Goal: Task Accomplishment & Management: Use online tool/utility

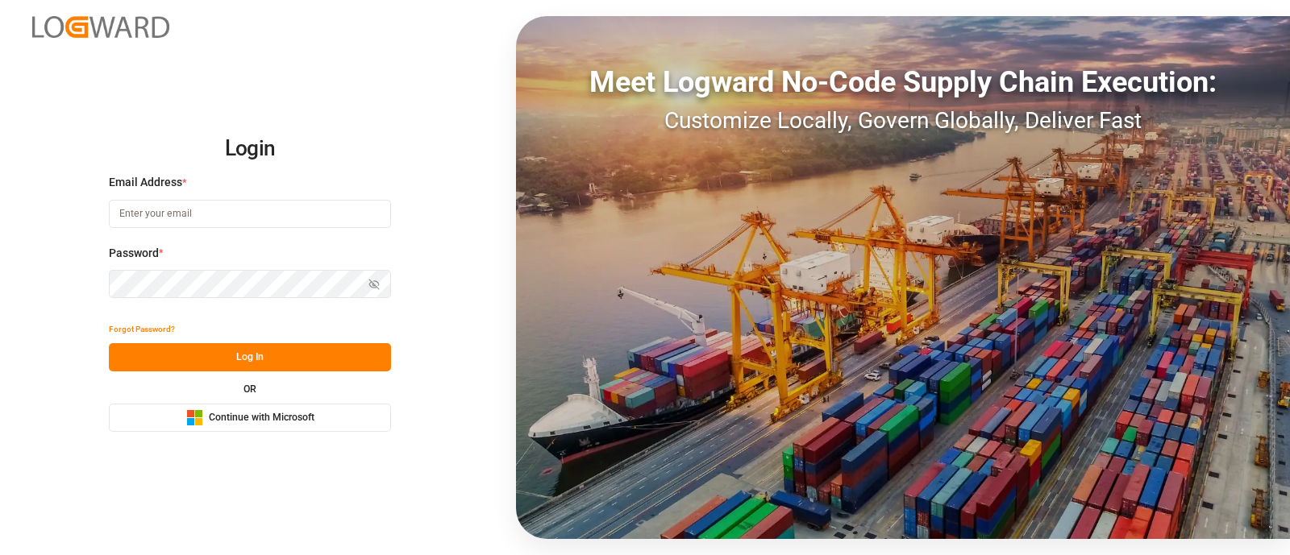
click at [334, 421] on button "Microsoft Logo Continue with Microsoft" at bounding box center [250, 418] width 282 height 28
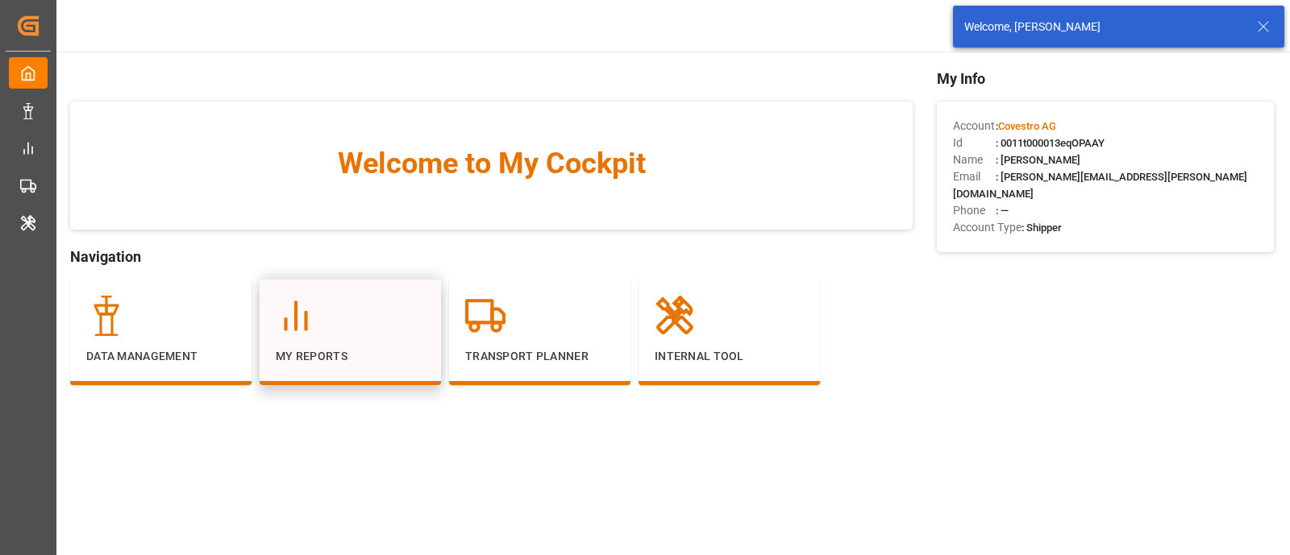
click at [301, 334] on icon at bounding box center [296, 316] width 40 height 40
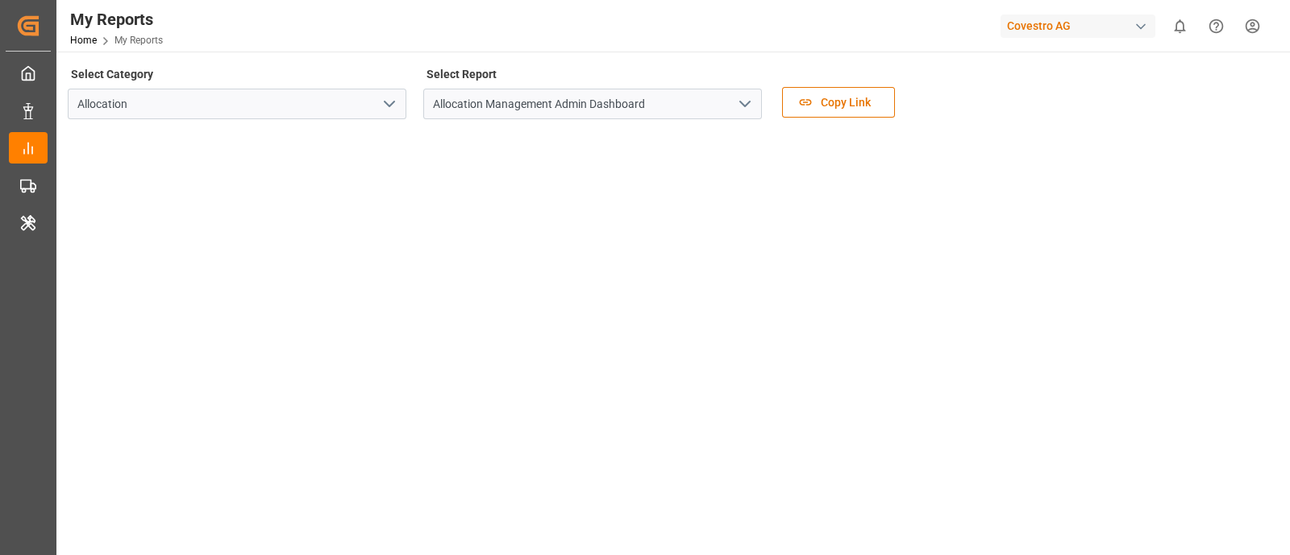
click at [751, 98] on icon "open menu" at bounding box center [744, 103] width 19 height 19
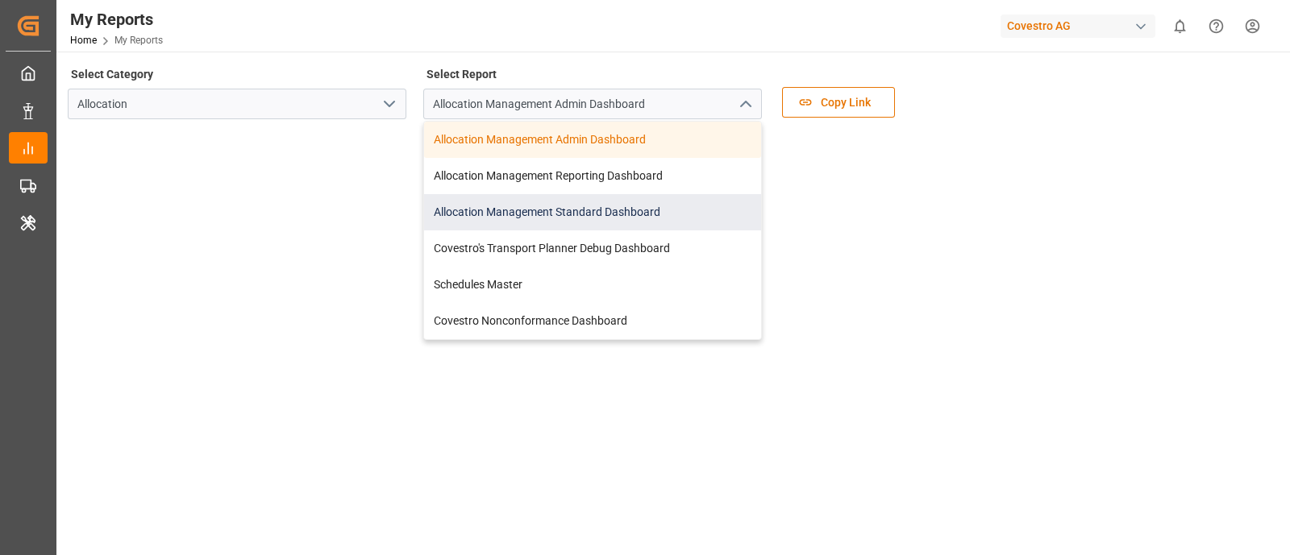
click at [577, 204] on div "Allocation Management Standard Dashboard" at bounding box center [592, 212] width 337 height 36
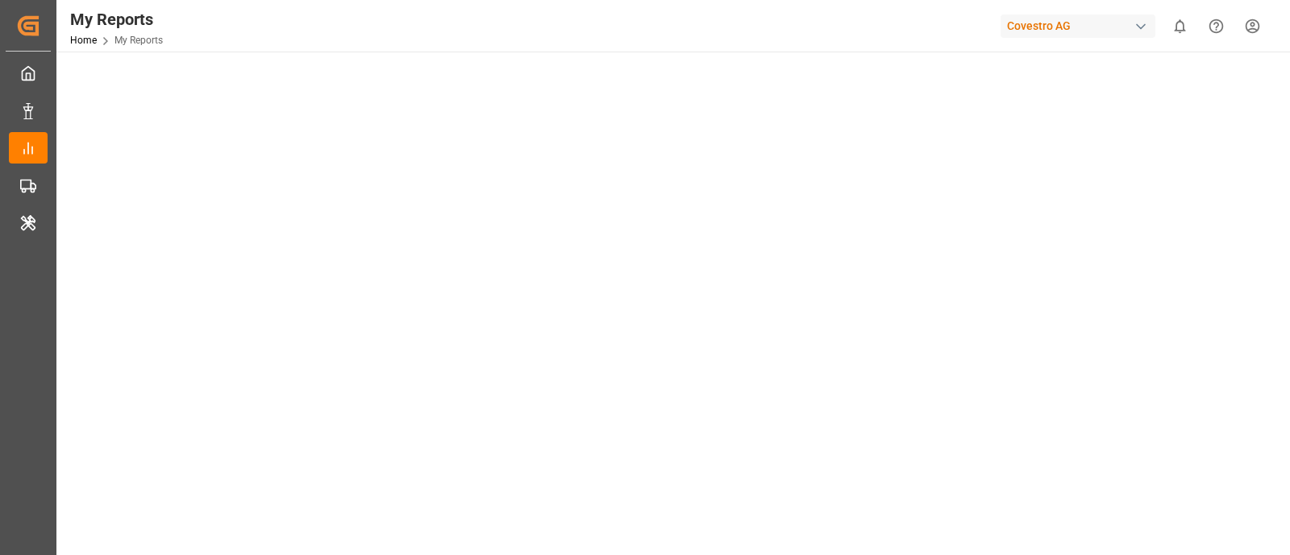
scroll to position [3, 0]
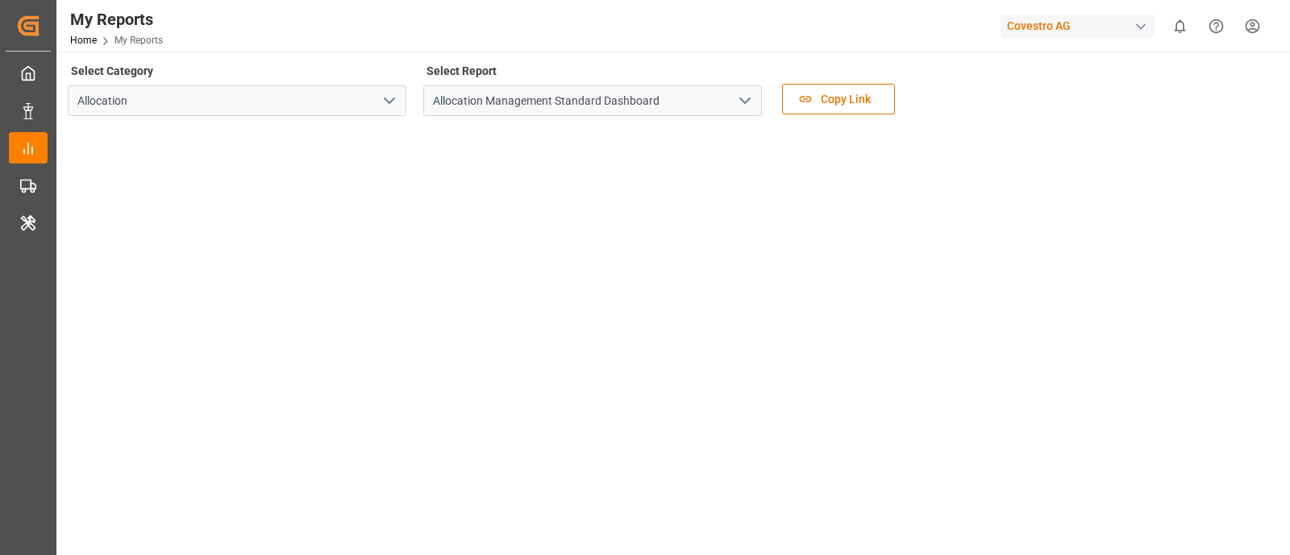
click at [1053, 35] on div "Covestro AG" at bounding box center [1077, 26] width 155 height 23
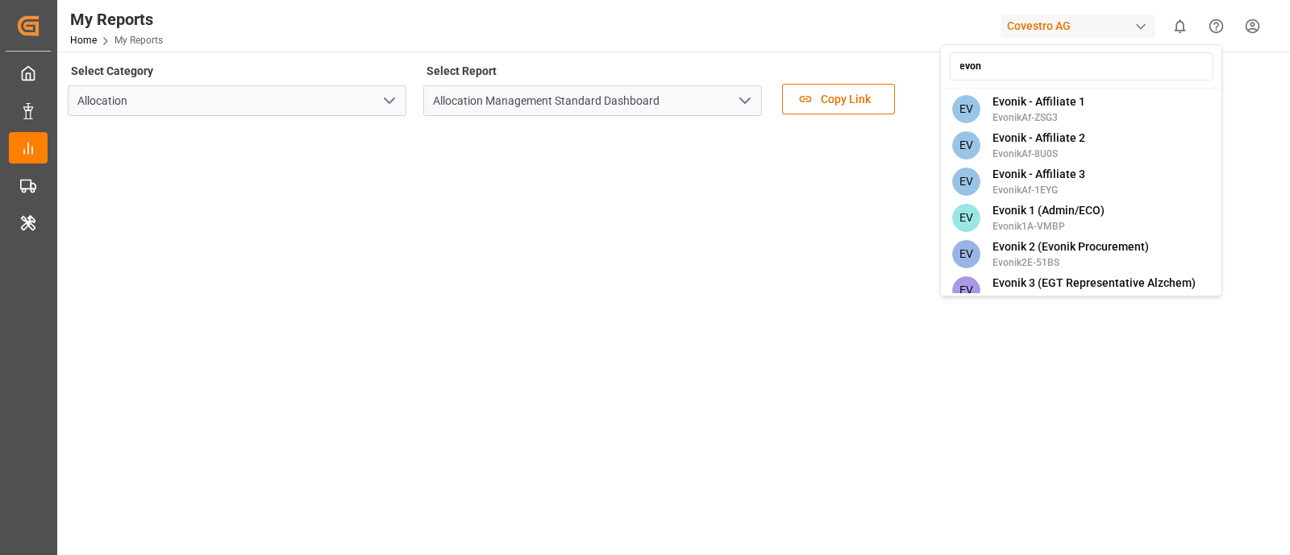
type input "evoni"
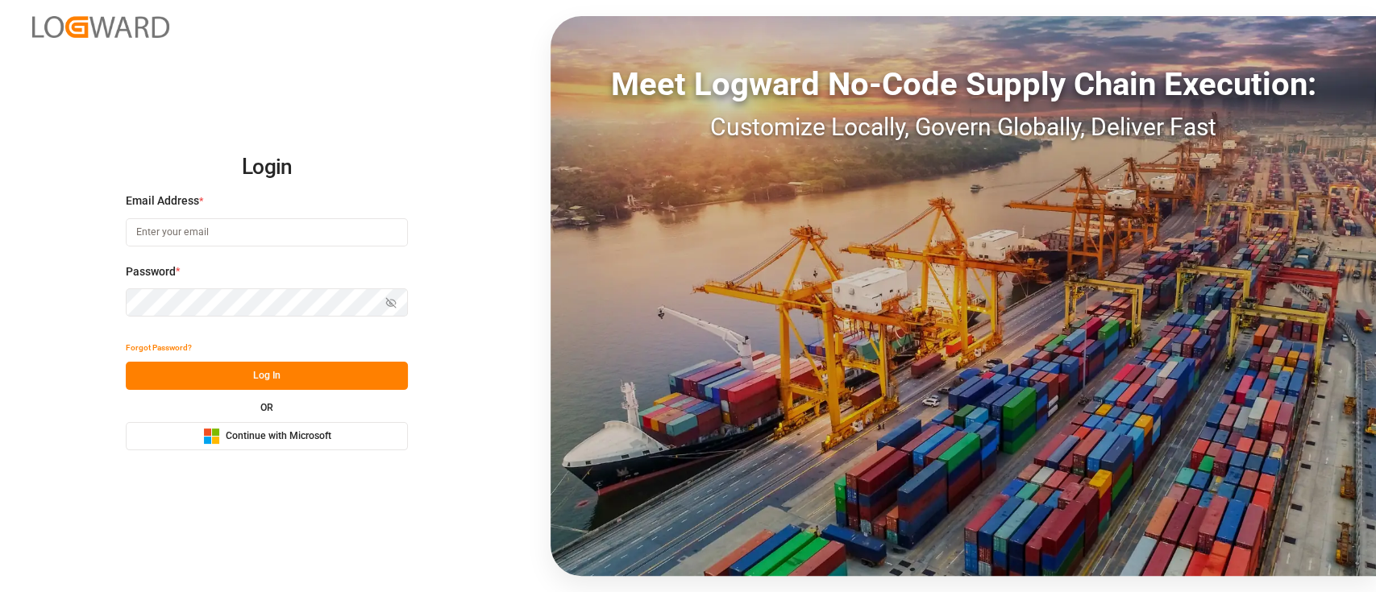
click at [316, 441] on span "Continue with Microsoft" at bounding box center [279, 437] width 106 height 15
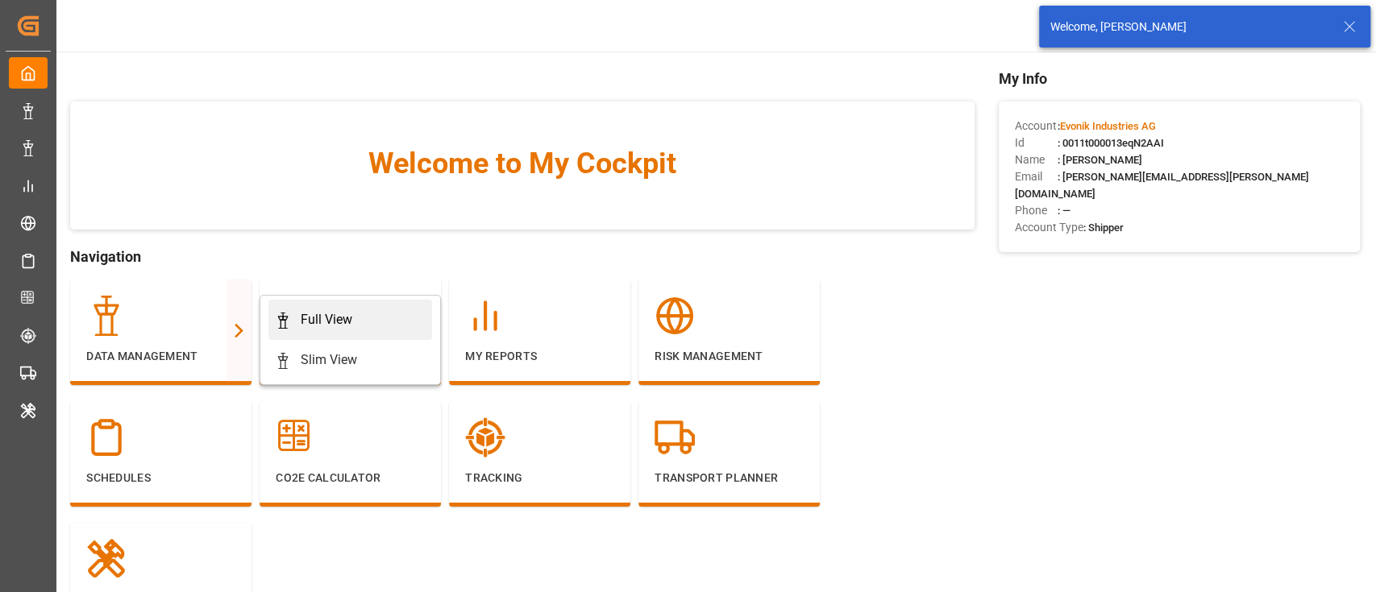
click at [279, 325] on icon at bounding box center [283, 321] width 16 height 16
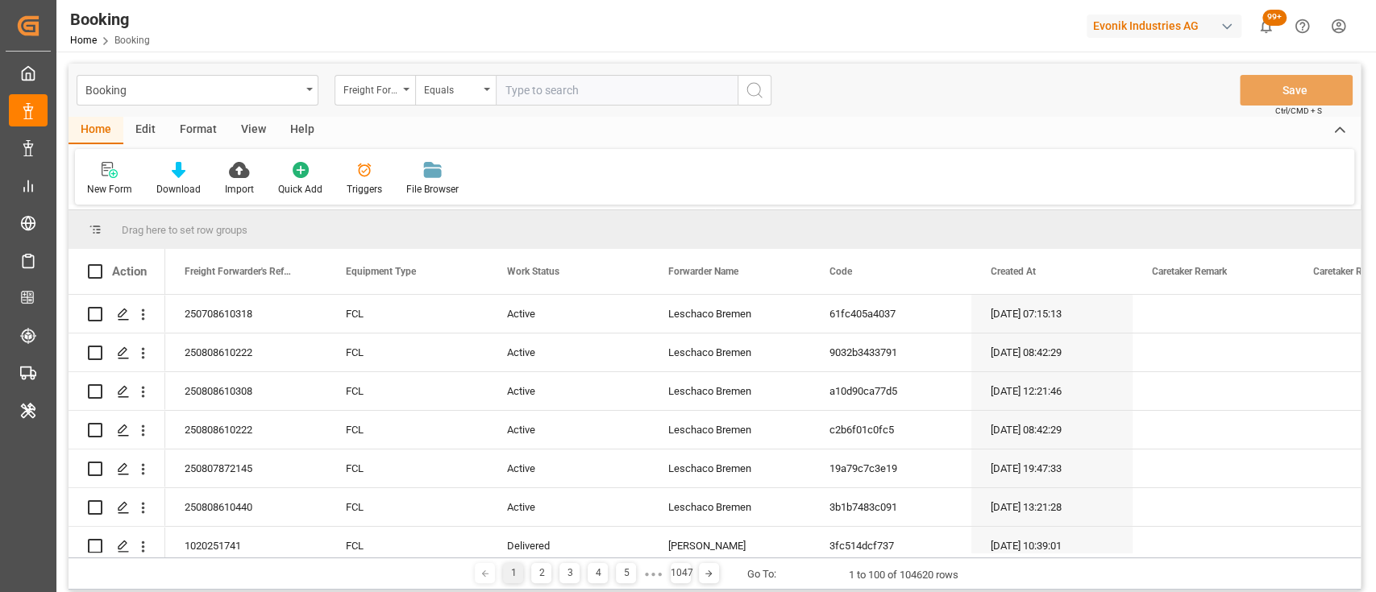
click at [190, 128] on div "Format" at bounding box center [198, 130] width 61 height 27
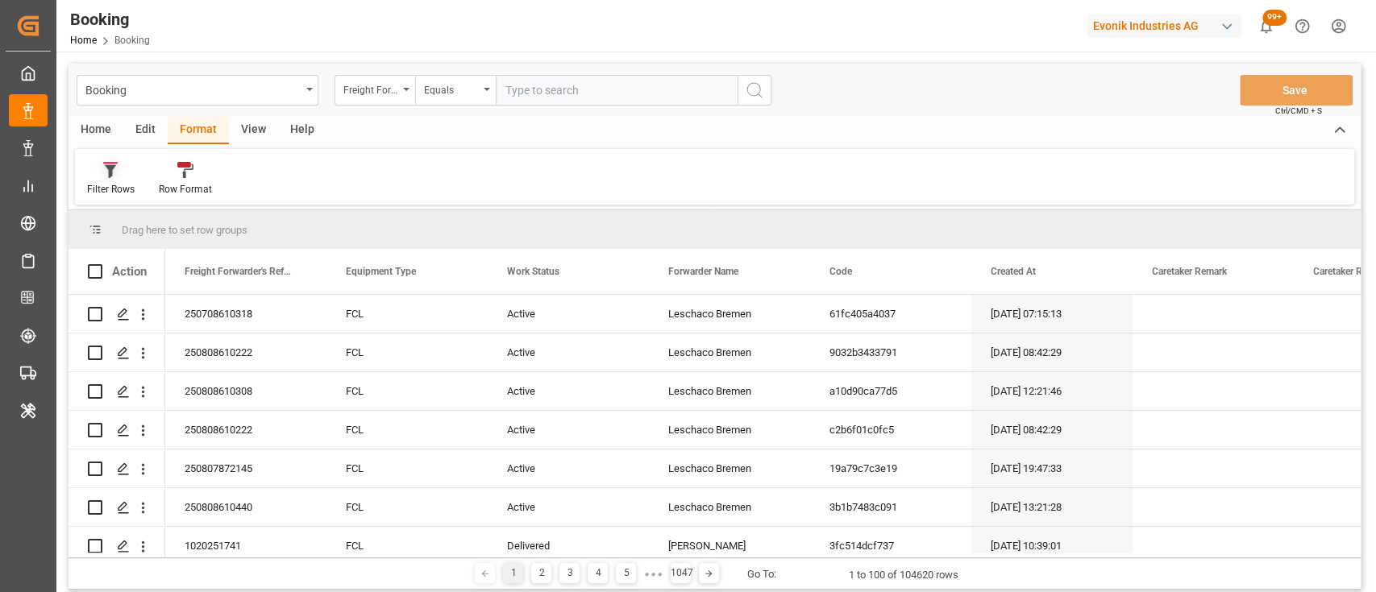
click at [104, 177] on icon at bounding box center [110, 170] width 15 height 16
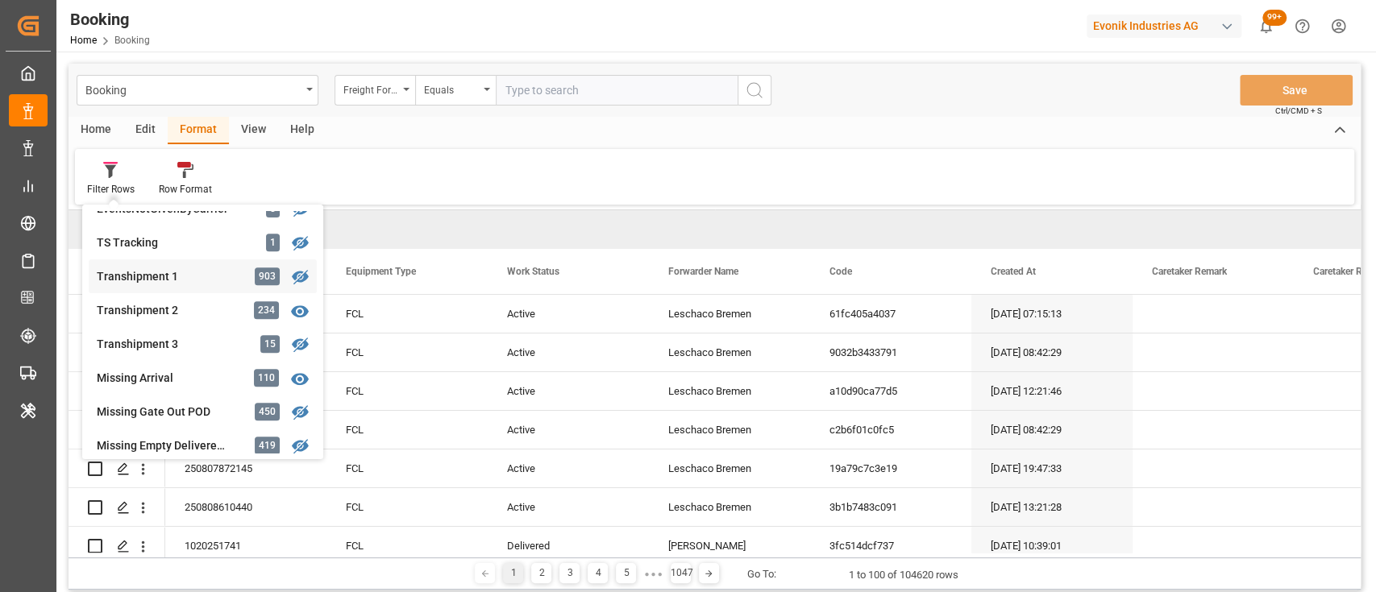
scroll to position [494, 0]
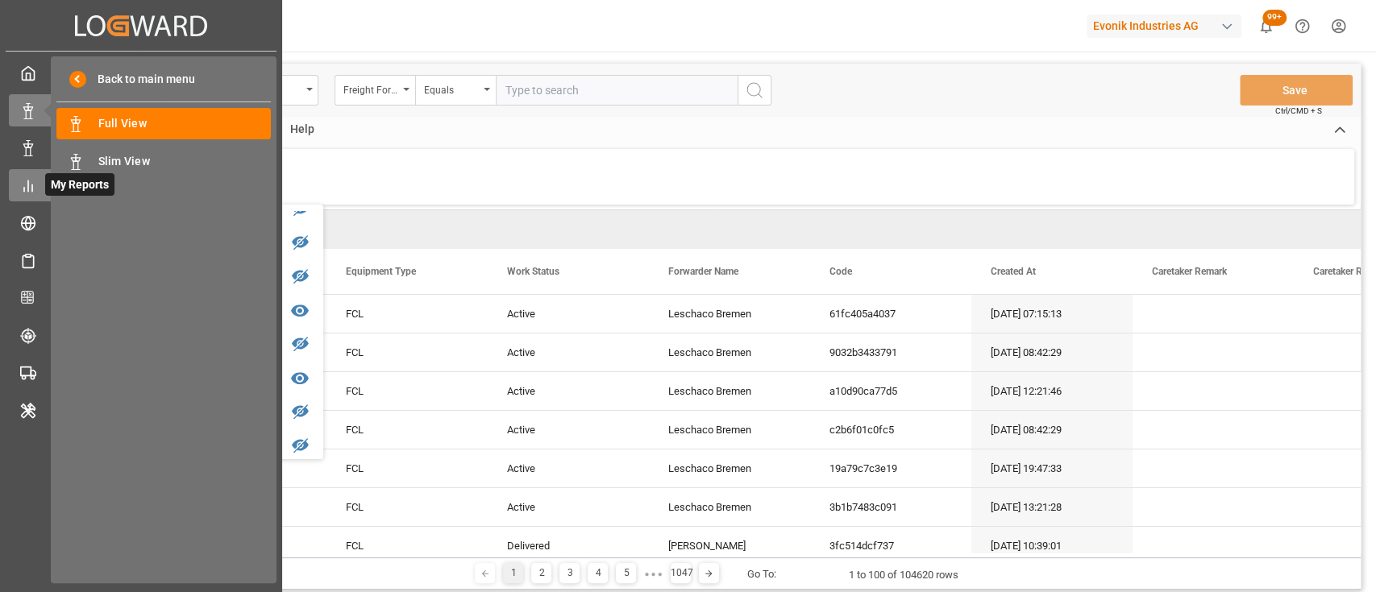
click at [21, 184] on icon at bounding box center [28, 186] width 16 height 16
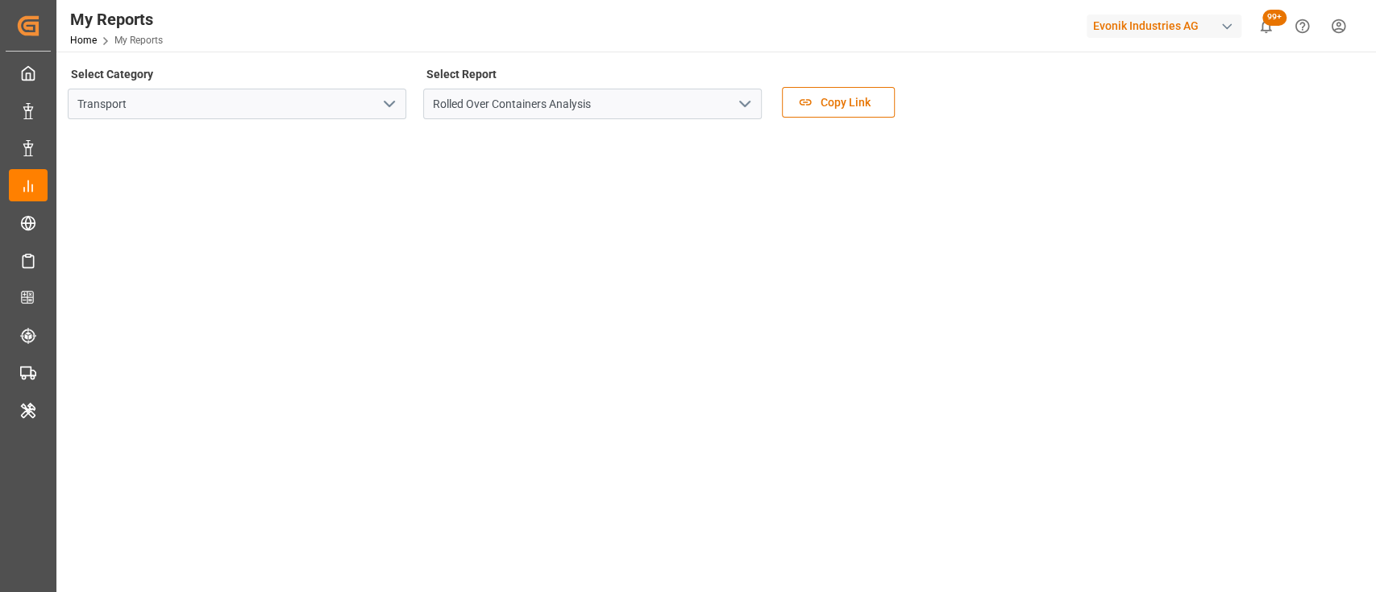
click at [389, 106] on polyline "open menu" at bounding box center [389, 104] width 10 height 5
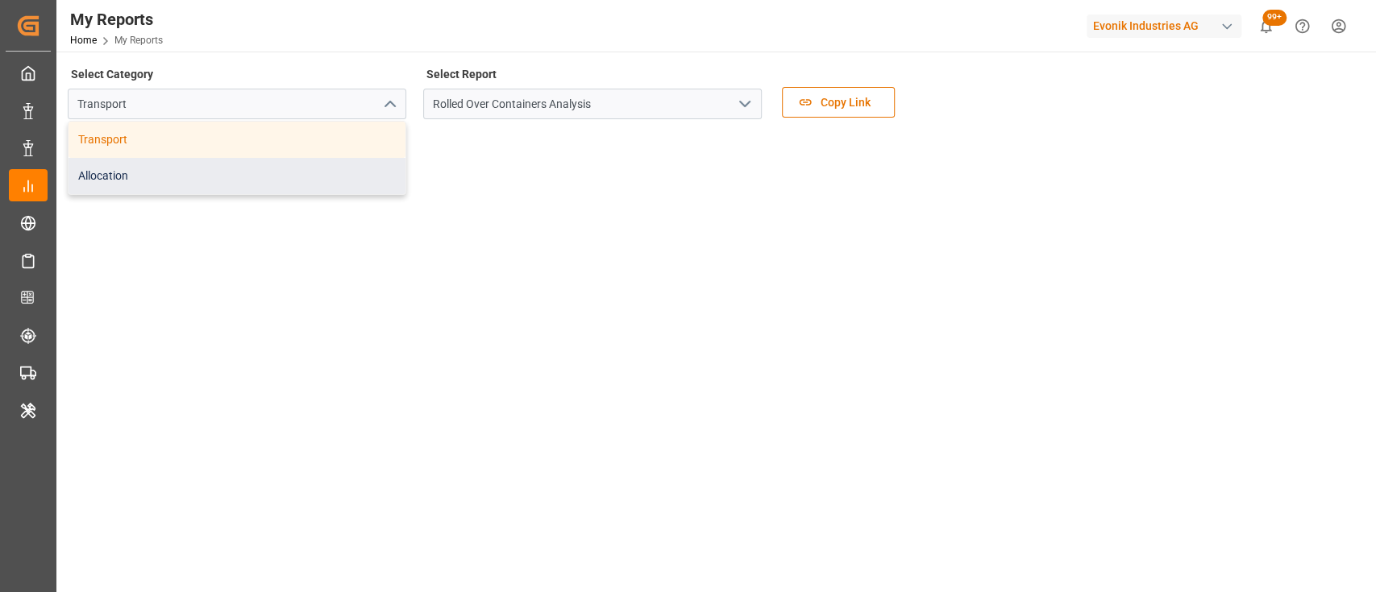
click at [324, 175] on div "Allocation" at bounding box center [237, 176] width 337 height 36
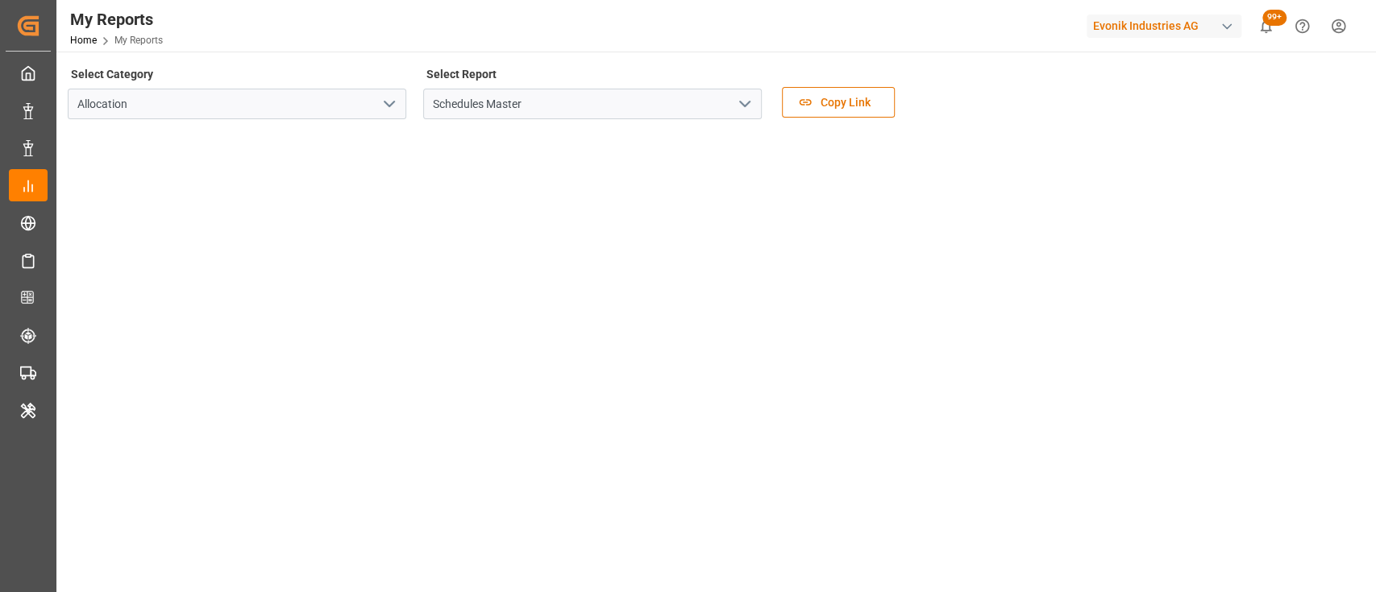
click at [745, 106] on polyline "open menu" at bounding box center [745, 104] width 10 height 5
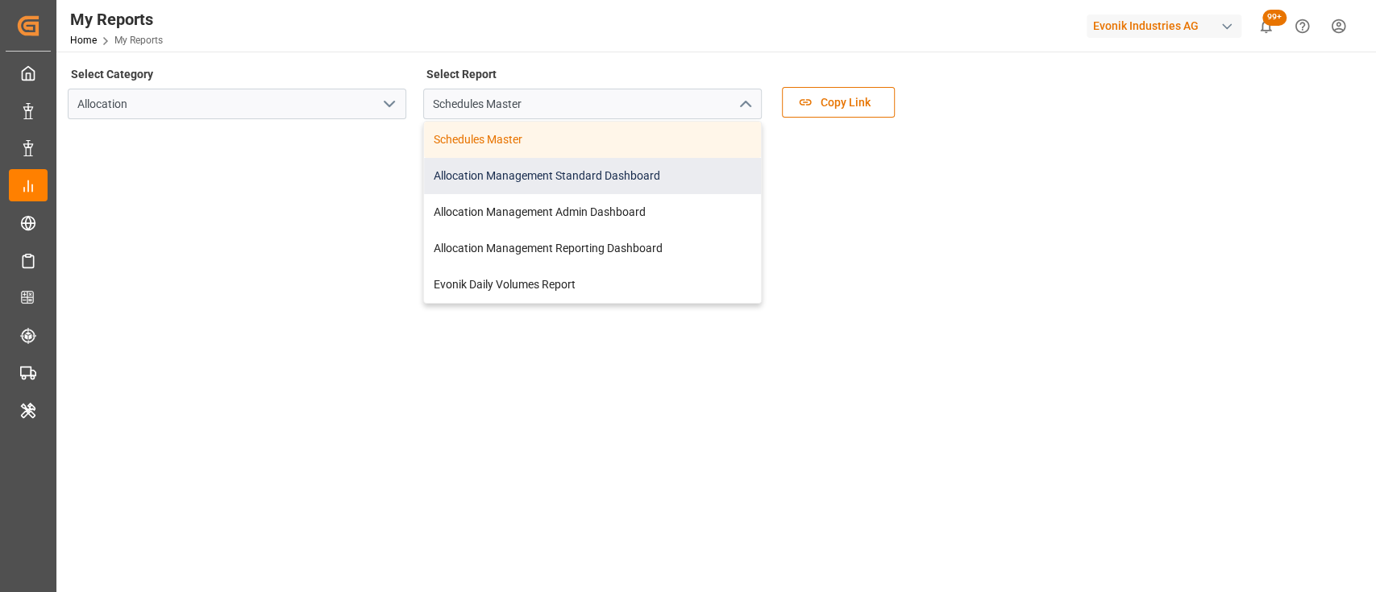
click at [513, 184] on div "Allocation Management Standard Dashboard" at bounding box center [592, 176] width 337 height 36
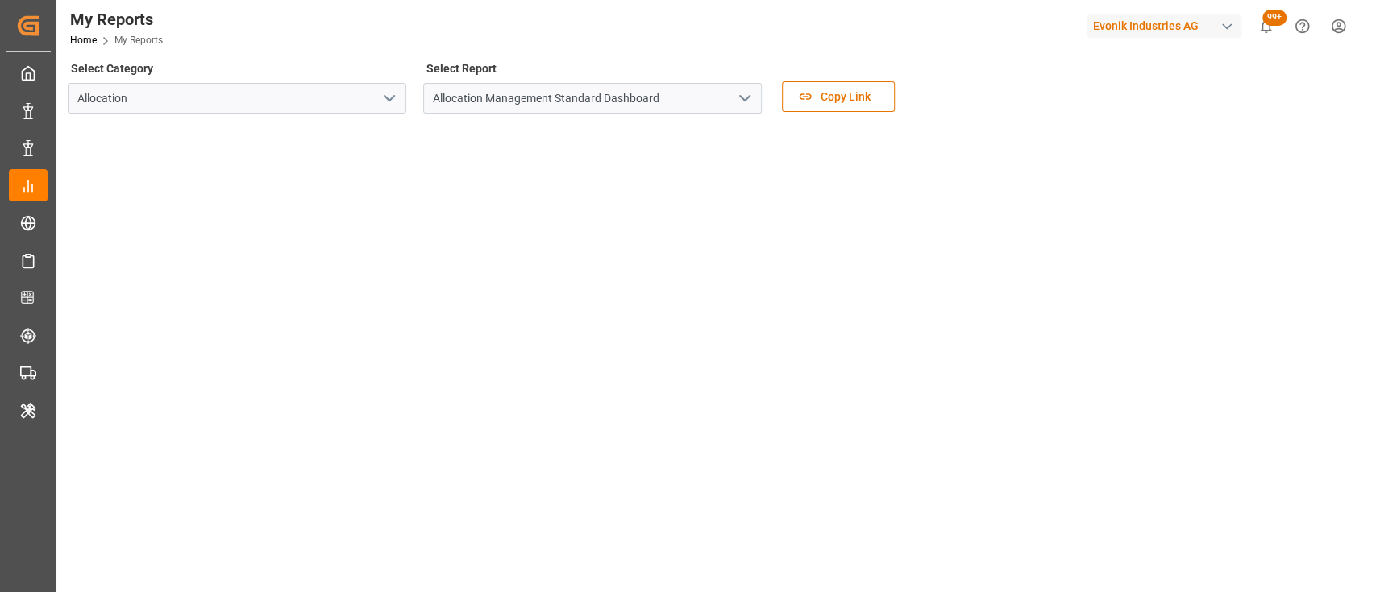
scroll to position [4, 0]
click at [1361, 332] on div at bounding box center [715, 451] width 1294 height 649
